Goal: Obtain resource: Download file/media

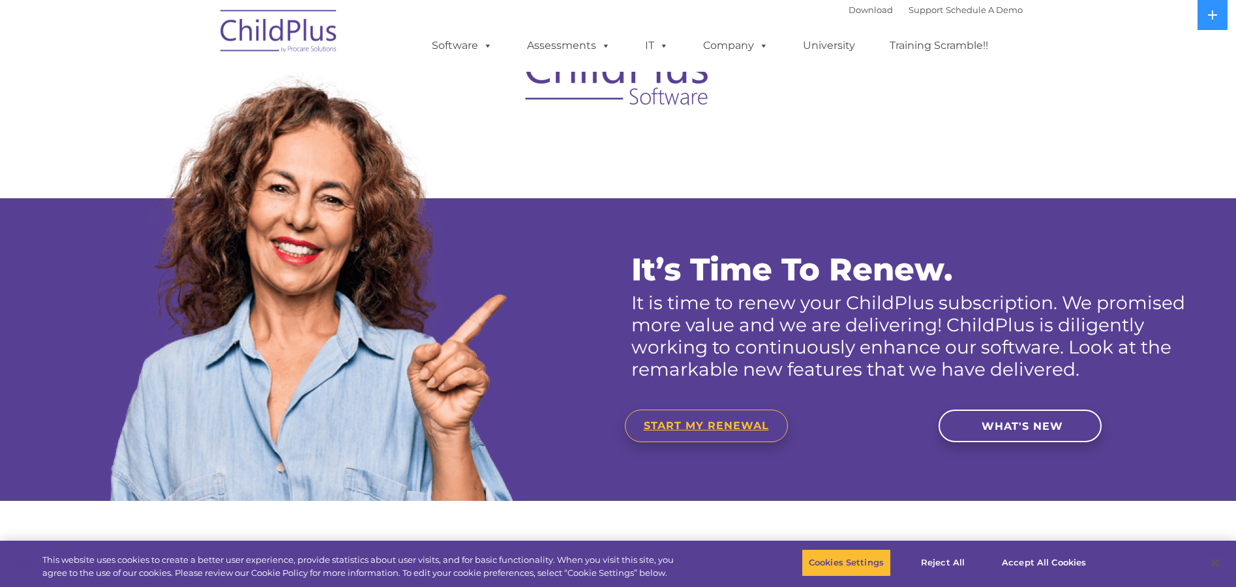
click at [710, 423] on span "START MY RENEWAL" at bounding box center [706, 425] width 125 height 12
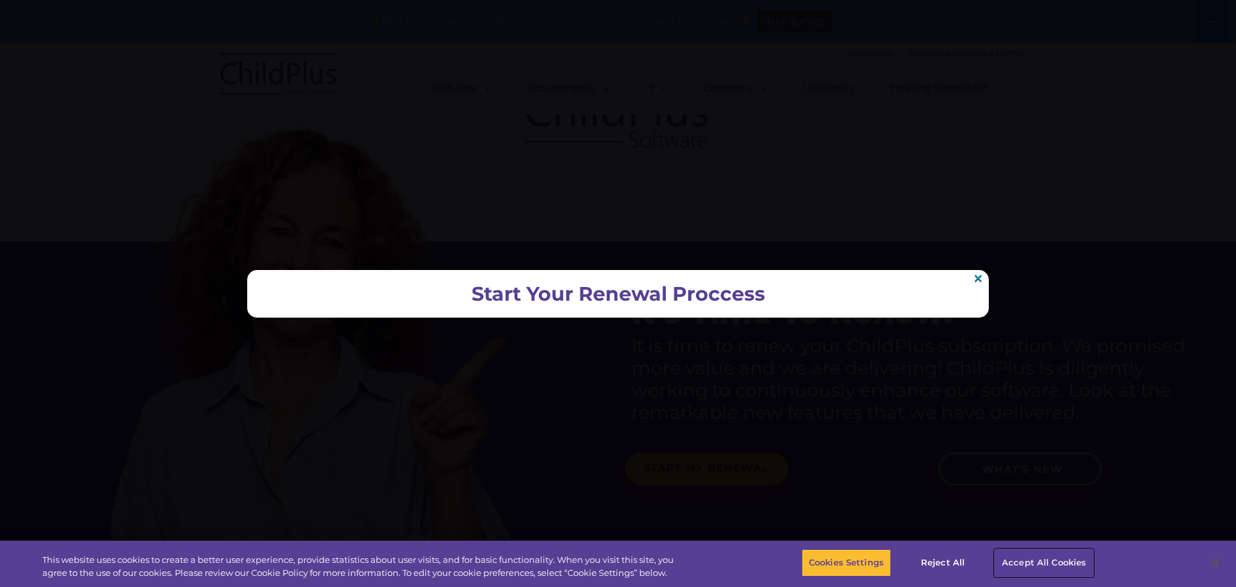
click at [1050, 559] on button "Accept All Cookies" at bounding box center [1044, 562] width 99 height 27
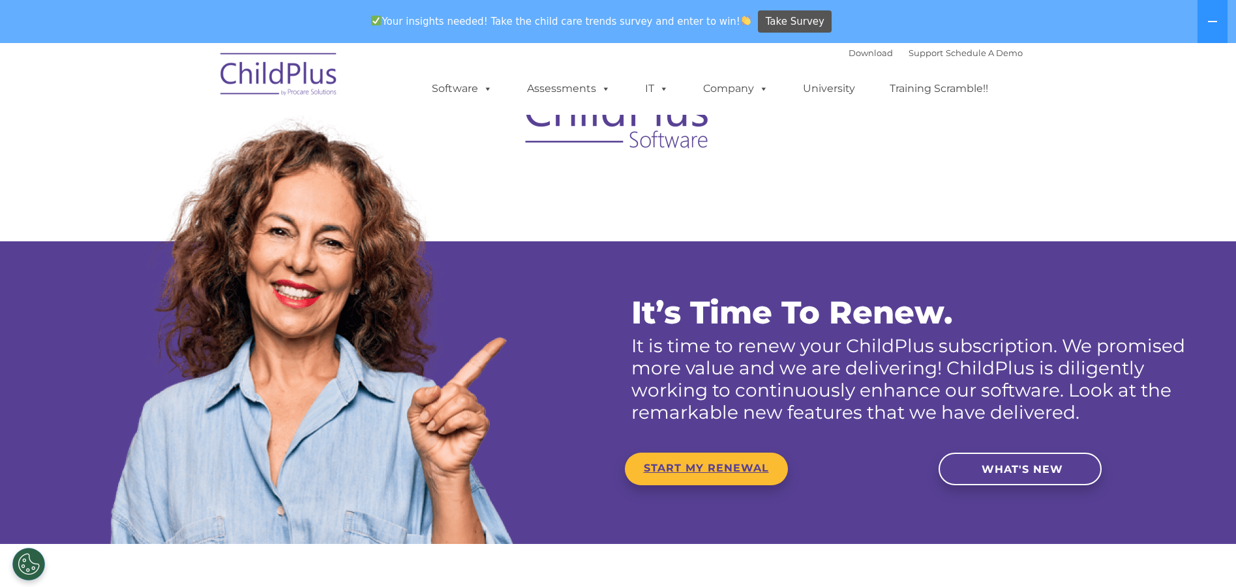
click at [733, 465] on span "START MY RENEWAL" at bounding box center [706, 468] width 125 height 12
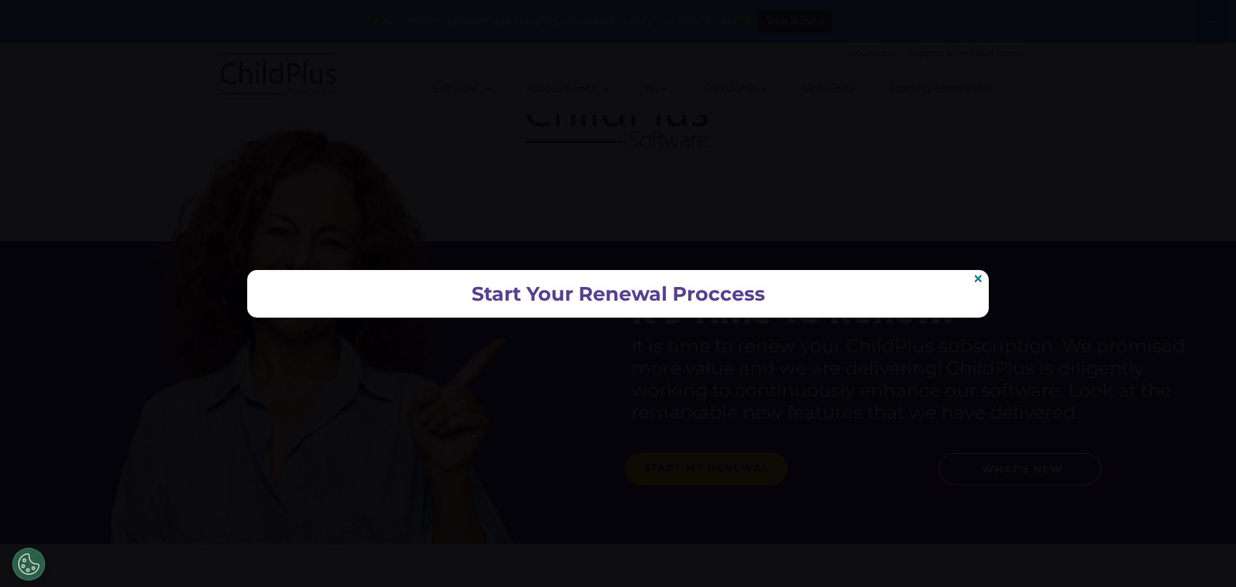
click at [594, 292] on h2 "Start Your Renewal Proccess" at bounding box center [618, 294] width 716 height 22
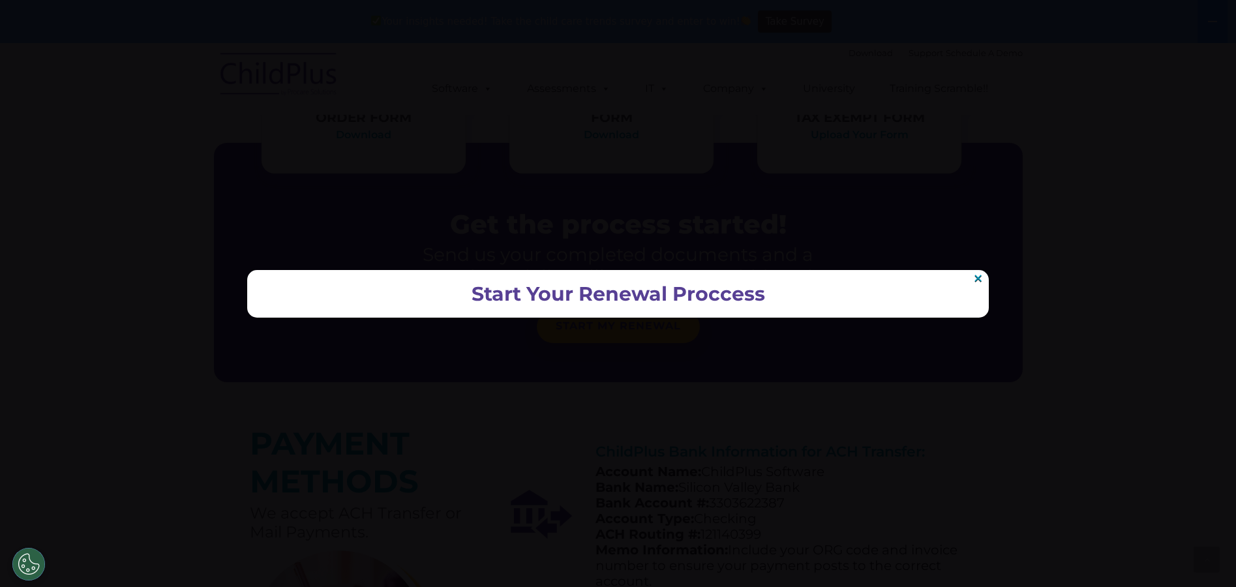
scroll to position [718, 0]
click at [581, 301] on h2 "Start Your Renewal Proccess" at bounding box center [618, 294] width 716 height 22
click at [472, 296] on h2 "Start Your Renewal Proccess" at bounding box center [618, 294] width 716 height 22
click at [397, 294] on h2 "Start Your Renewal Proccess" at bounding box center [618, 294] width 716 height 22
click at [601, 294] on h2 "Start Your Renewal Proccess" at bounding box center [618, 294] width 716 height 22
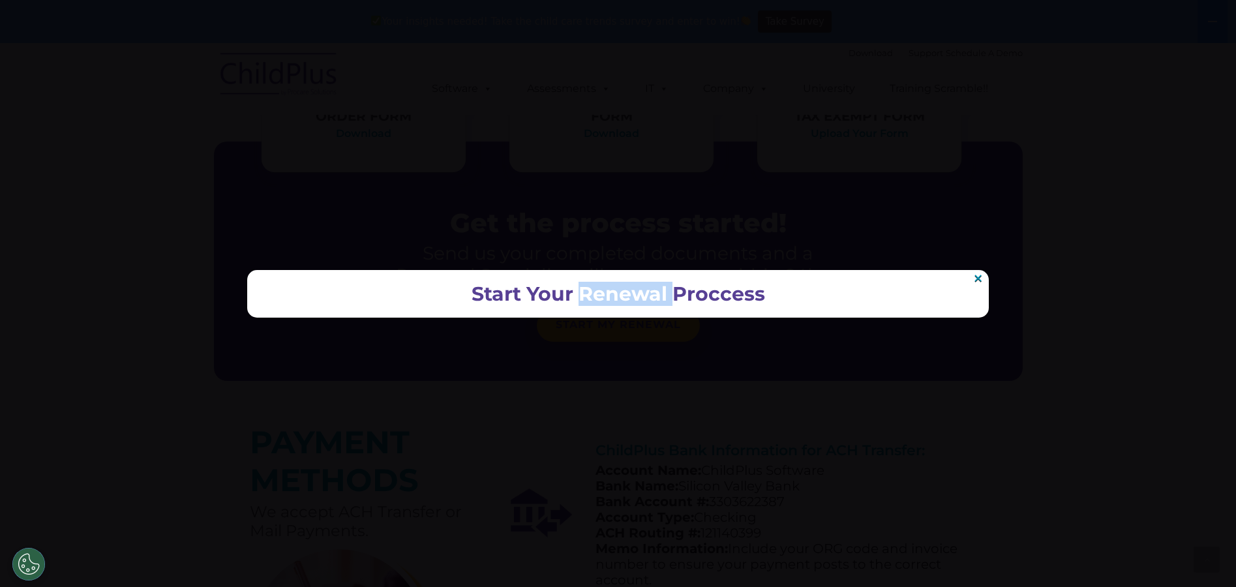
click at [601, 294] on h2 "Start Your Renewal Proccess" at bounding box center [618, 294] width 716 height 22
click at [635, 299] on h2 "Start Your Renewal Proccess" at bounding box center [618, 294] width 716 height 22
click at [819, 283] on h2 "Start Your Renewal Proccess" at bounding box center [618, 294] width 716 height 22
click at [980, 279] on link "×" at bounding box center [978, 278] width 11 height 10
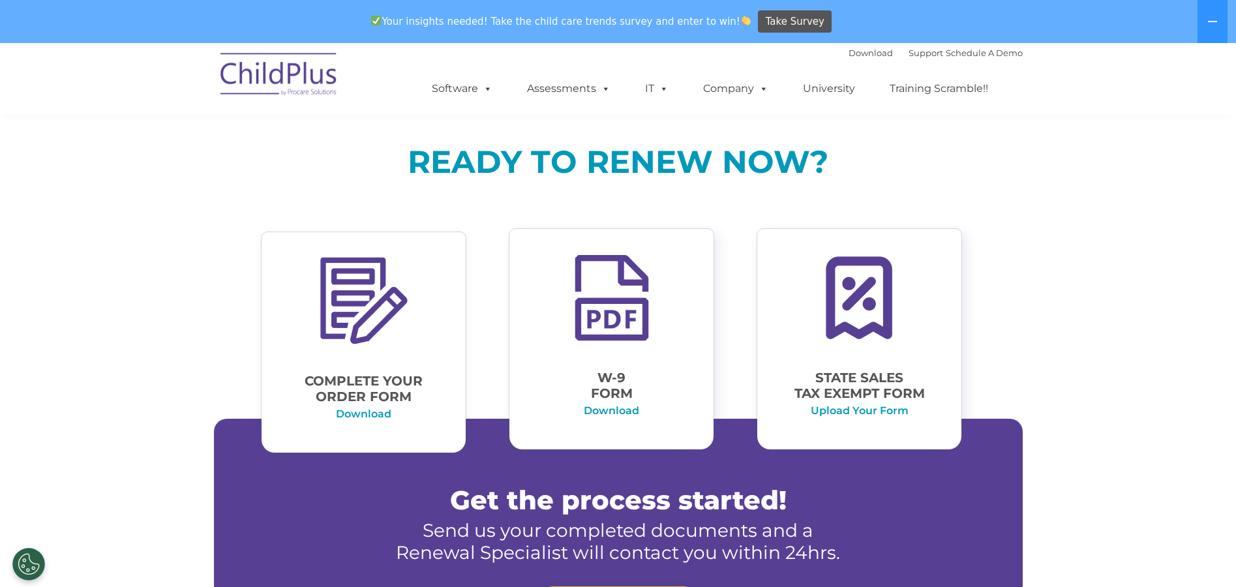
scroll to position [440, 0]
click at [368, 419] on link "Download" at bounding box center [363, 414] width 55 height 12
